Goal: Transaction & Acquisition: Purchase product/service

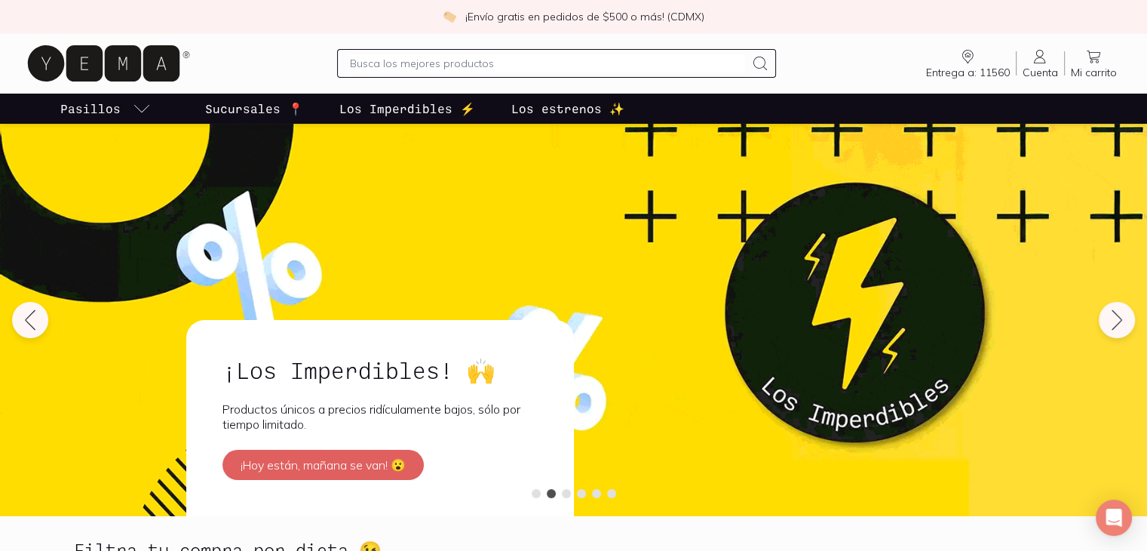
click at [534, 72] on div at bounding box center [557, 63] width 440 height 29
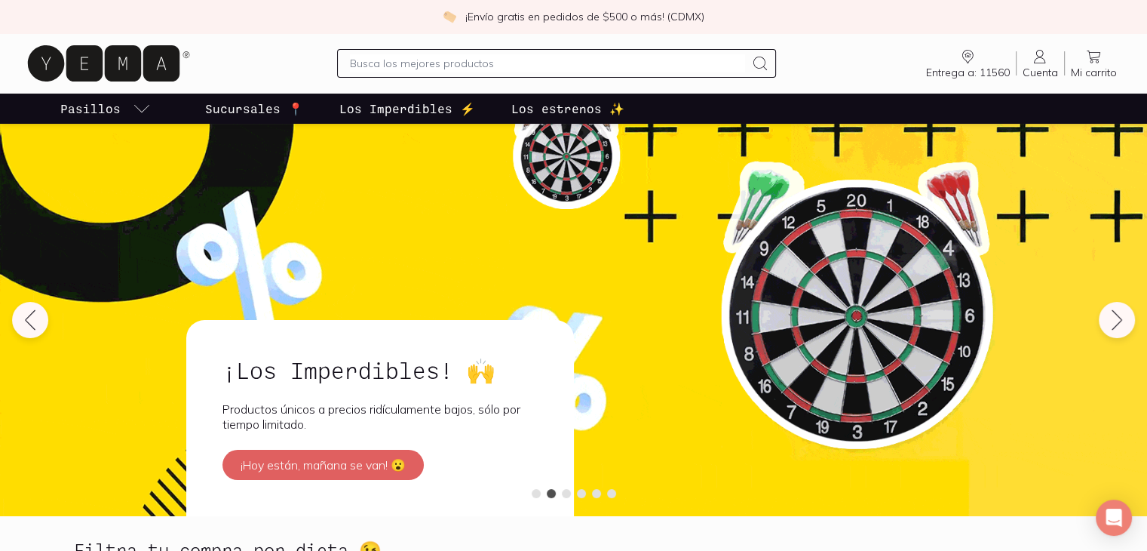
click at [483, 62] on input "text" at bounding box center [548, 63] width 396 height 18
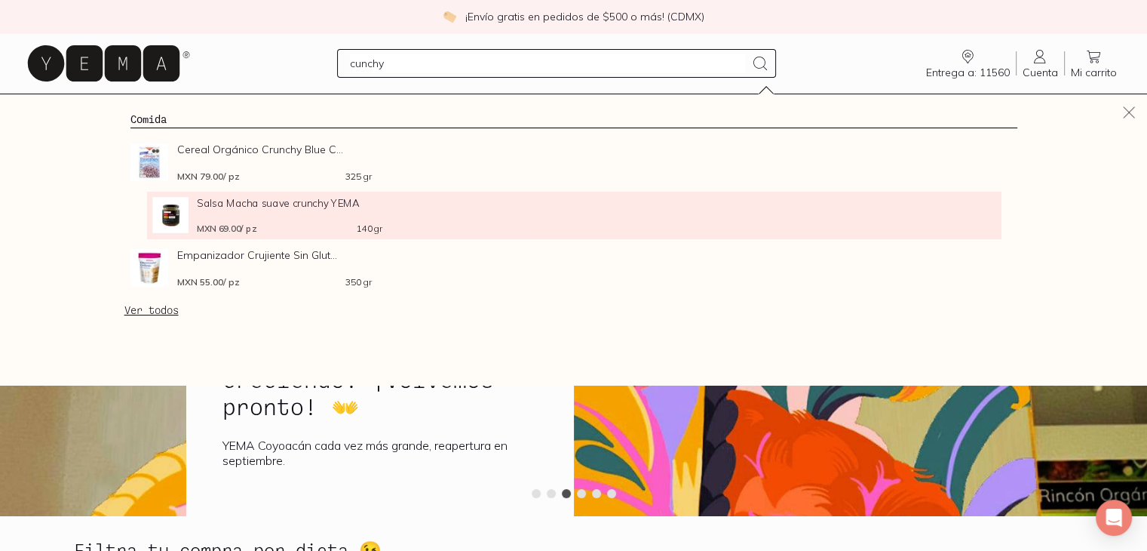
type input "cunchy"
click at [237, 195] on li "Salsa Macha suave crunchy YEMA MXN 69.00 / pz 140 gr" at bounding box center [573, 216] width 854 height 48
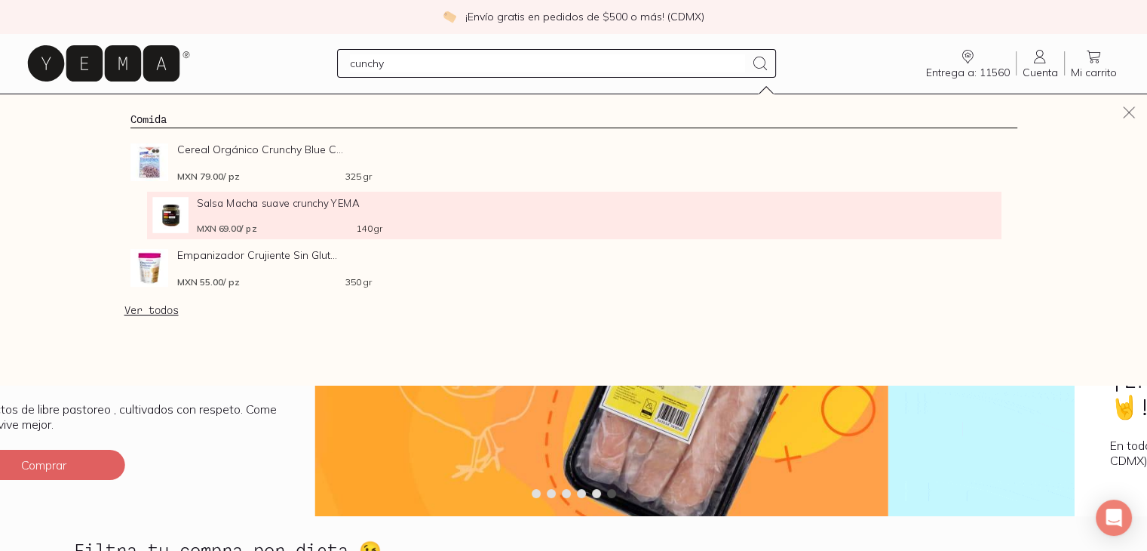
click at [240, 220] on div "Salsa Macha suave crunchy YEMA MXN 69.00 / pz 140 gr" at bounding box center [289, 215] width 185 height 36
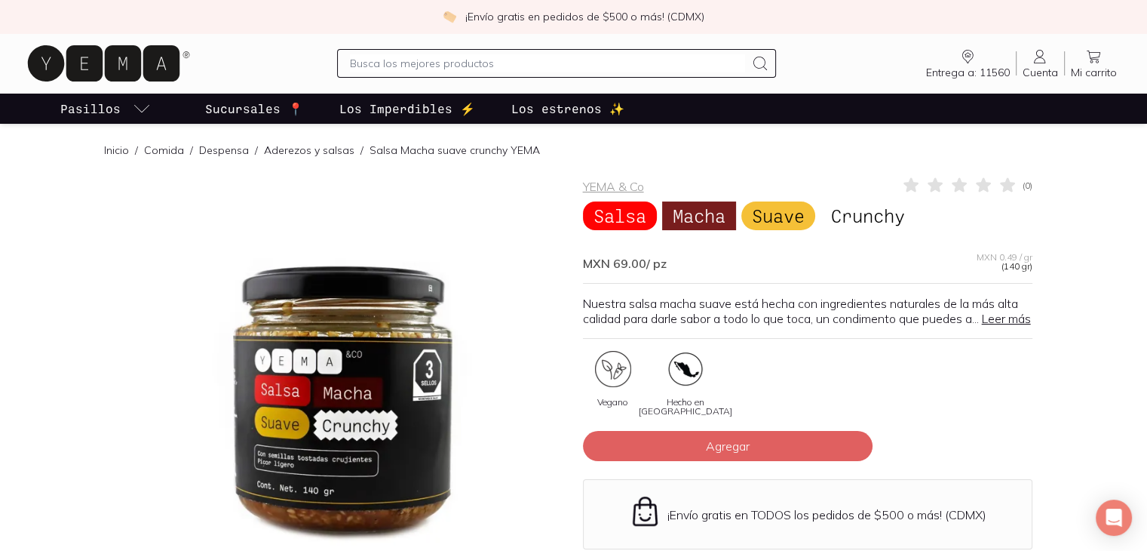
click at [982, 326] on link "Leer más" at bounding box center [1006, 318] width 49 height 15
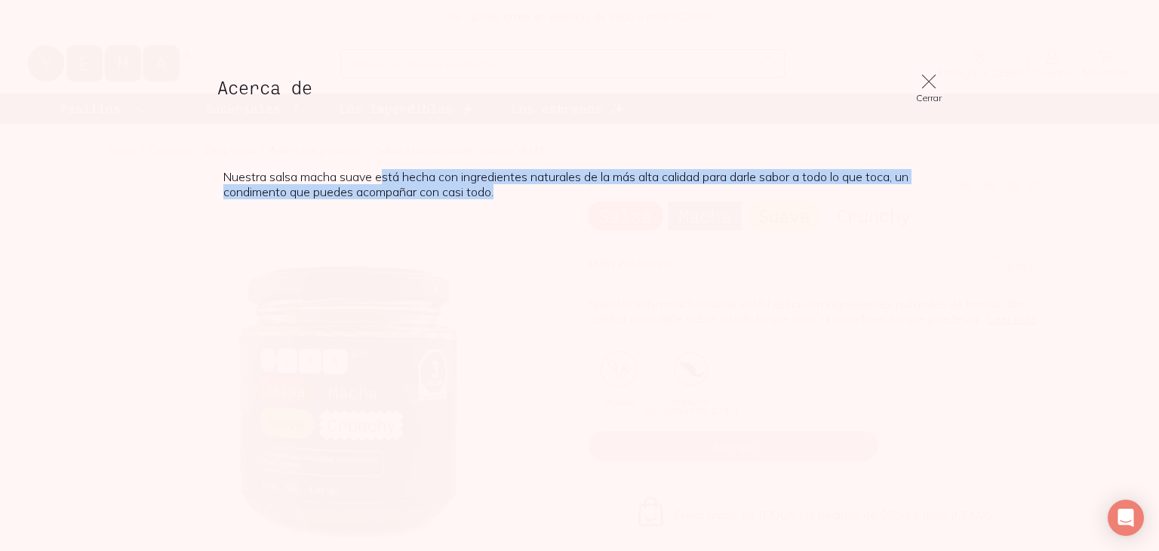
drag, startPoint x: 383, startPoint y: 179, endPoint x: 523, endPoint y: 193, distance: 140.3
click at [523, 193] on p "Nuestra salsa macha suave está hecha con ingredientes naturales de la más alta …" at bounding box center [579, 184] width 712 height 30
copy p "stá hecha con ingredientes naturales de la más alta calidad para darle sabor a …"
